Goal: Information Seeking & Learning: Learn about a topic

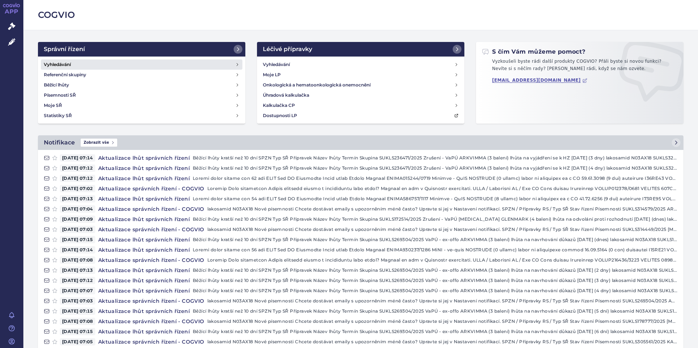
click at [60, 64] on h4 "Vyhledávání" at bounding box center [57, 64] width 27 height 7
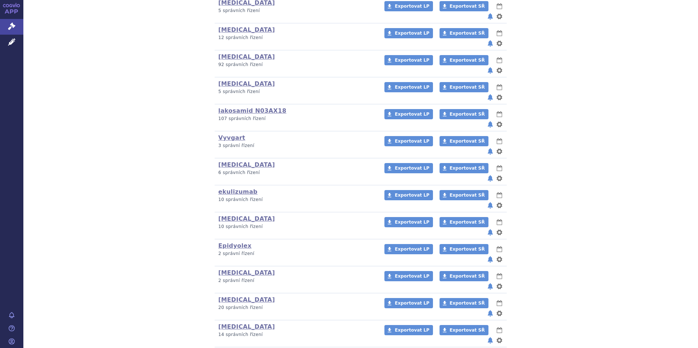
scroll to position [199, 0]
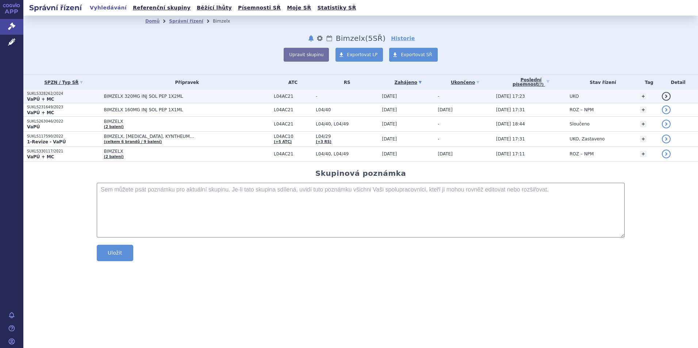
click at [51, 93] on p "SUKLS328262/2024" at bounding box center [63, 93] width 73 height 5
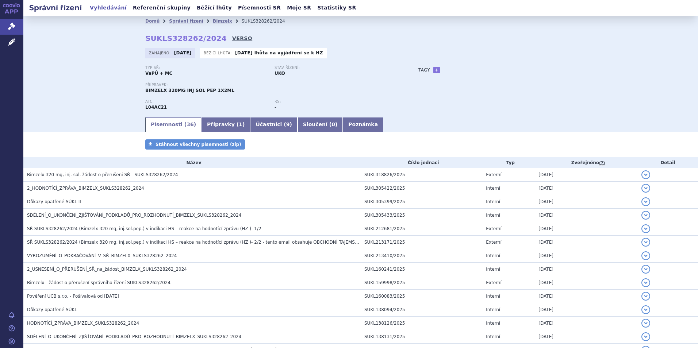
click at [232, 38] on link "VERSO" at bounding box center [242, 38] width 20 height 7
click at [232, 36] on link "VERSO" at bounding box center [242, 38] width 20 height 7
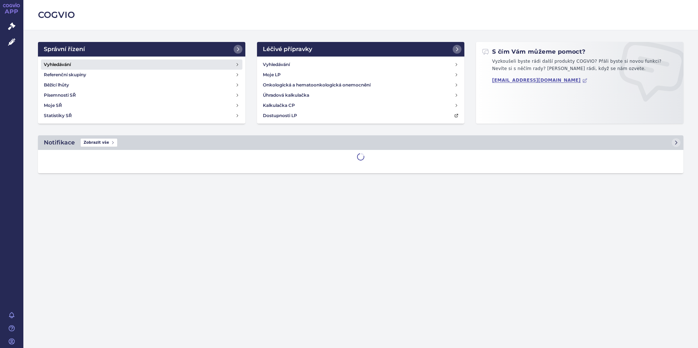
click at [58, 65] on h4 "Vyhledávání" at bounding box center [57, 64] width 27 height 7
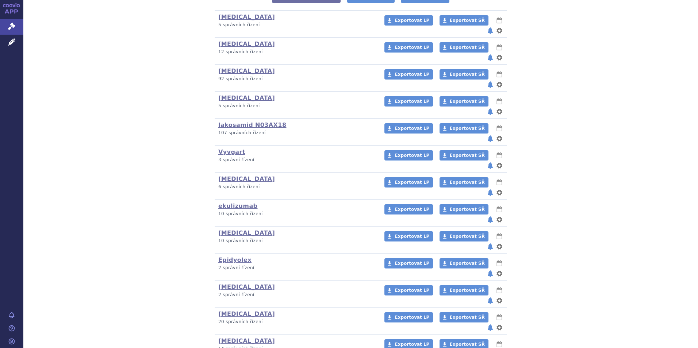
scroll to position [199, 0]
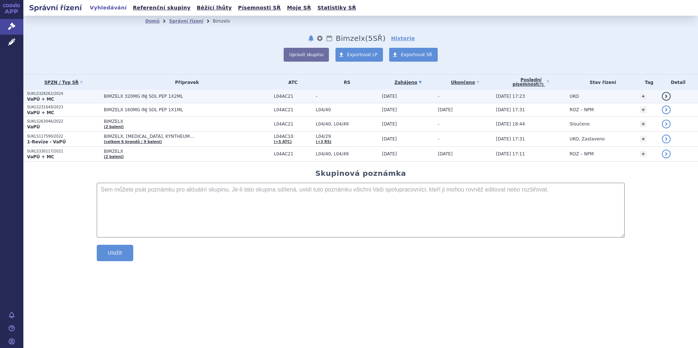
click at [35, 97] on strong "VaPÚ + MC" at bounding box center [40, 99] width 27 height 5
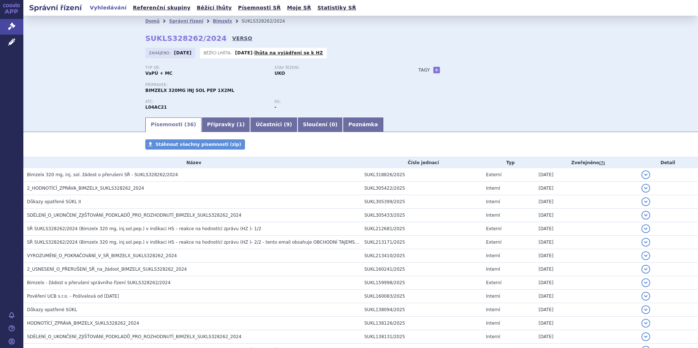
click at [232, 38] on link "VERSO" at bounding box center [242, 38] width 20 height 7
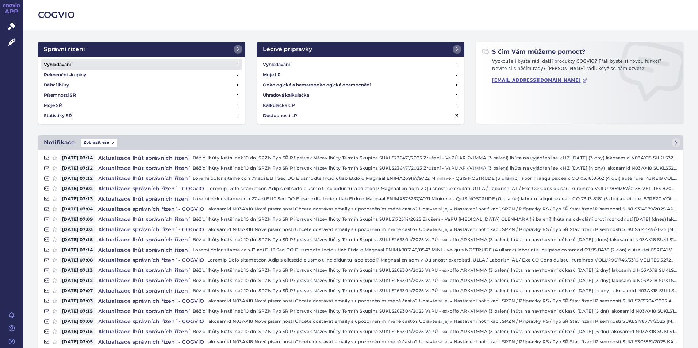
click at [61, 65] on h4 "Vyhledávání" at bounding box center [57, 64] width 27 height 7
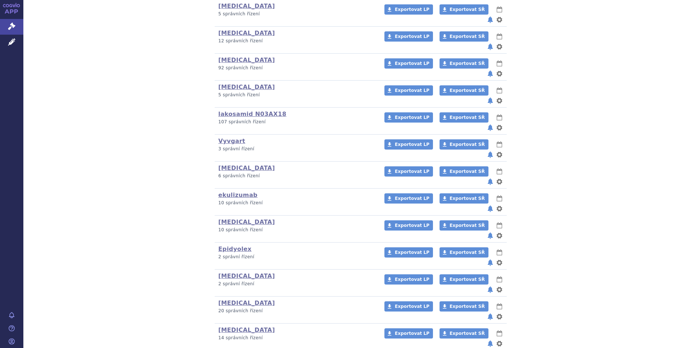
scroll to position [199, 0]
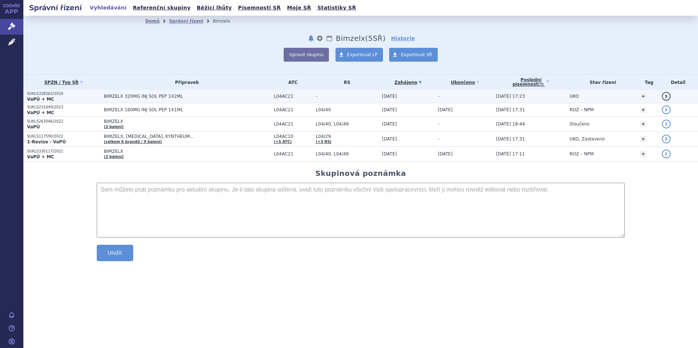
click at [34, 94] on p "SUKLS328262/2024" at bounding box center [63, 93] width 73 height 5
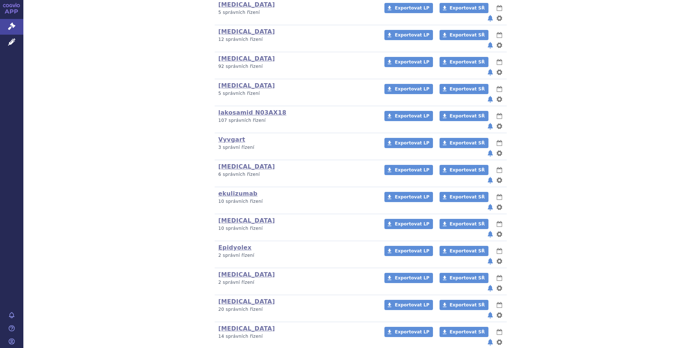
scroll to position [199, 0]
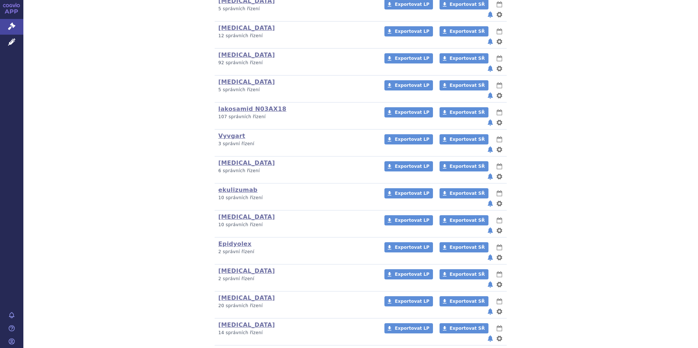
click at [231, 348] on link "Rystiggo" at bounding box center [233, 352] width 30 height 7
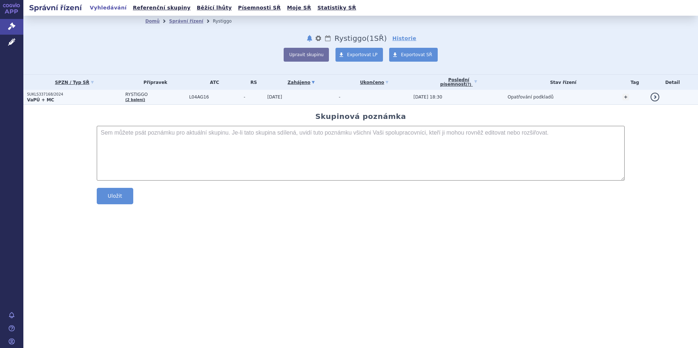
click at [53, 96] on p "SUKLS337168/2024" at bounding box center [74, 94] width 95 height 5
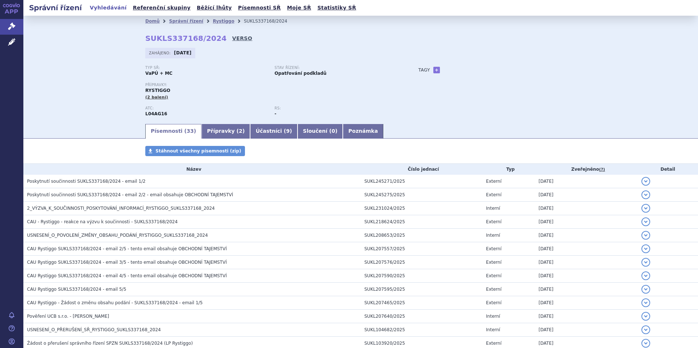
click at [232, 37] on link "VERSO" at bounding box center [242, 38] width 20 height 7
